Goal: Task Accomplishment & Management: Complete application form

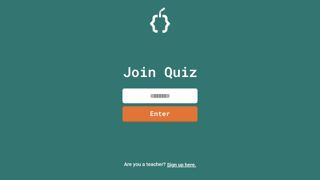
click at [182, 165] on link "Sign up here." at bounding box center [181, 165] width 29 height 6
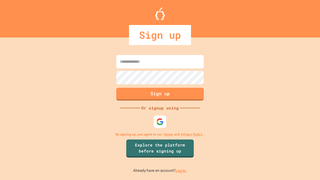
click at [182, 171] on link "Log in." at bounding box center [182, 170] width 12 height 5
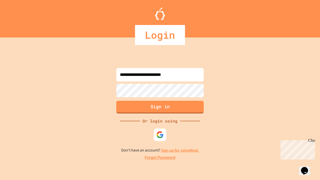
type input "**********"
